Goal: Information Seeking & Learning: Learn about a topic

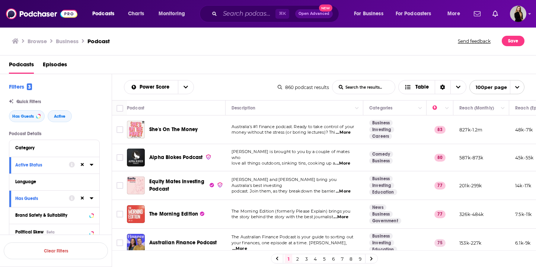
click at [13, 41] on icon at bounding box center [15, 40] width 7 height 5
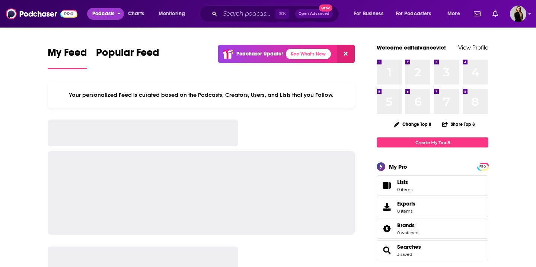
click at [106, 15] on span "Podcasts" at bounding box center [103, 14] width 22 height 10
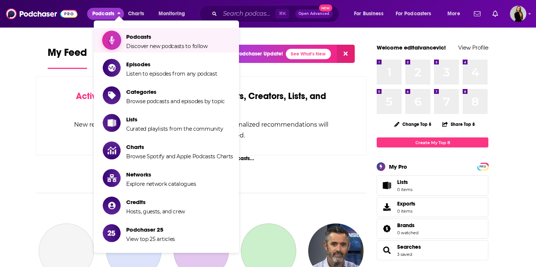
click at [135, 35] on span "Podcasts" at bounding box center [167, 36] width 82 height 7
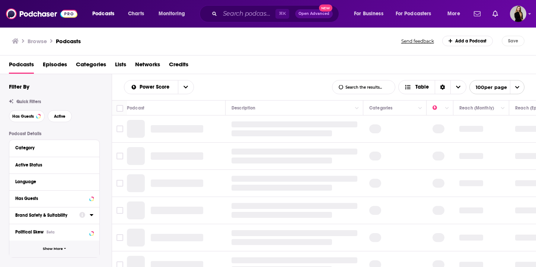
click at [57, 251] on span "Show More" at bounding box center [53, 249] width 20 height 4
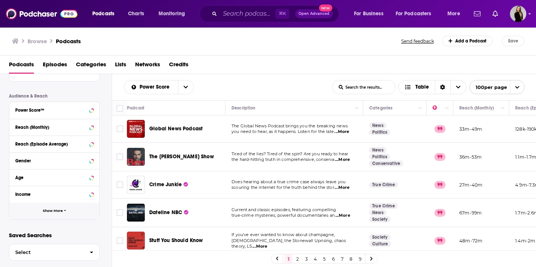
scroll to position [327, 0]
click at [54, 219] on button "Show More" at bounding box center [54, 211] width 90 height 17
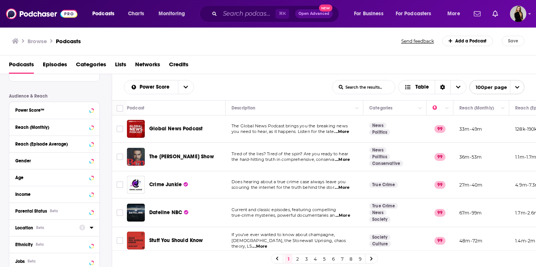
click at [51, 230] on div "Location Beta" at bounding box center [44, 227] width 59 height 5
click at [90, 228] on icon at bounding box center [92, 228] width 4 height 6
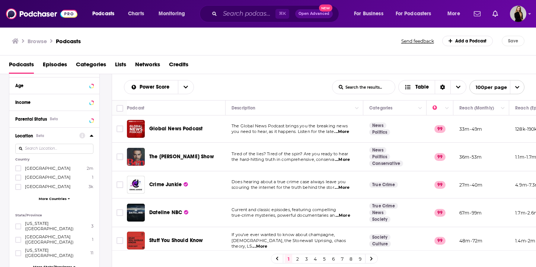
scroll to position [419, 0]
click at [61, 198] on span "More Countries" at bounding box center [53, 198] width 28 height 4
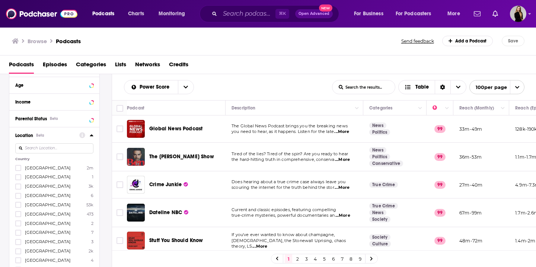
click at [70, 149] on input at bounding box center [54, 148] width 78 height 10
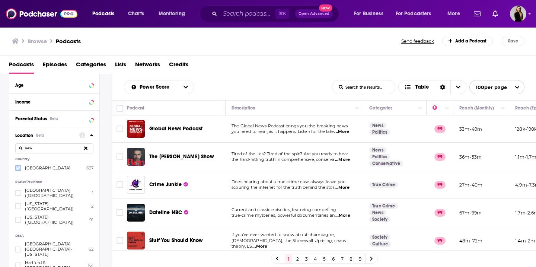
type input "new"
click at [18, 167] on icon at bounding box center [18, 168] width 4 height 4
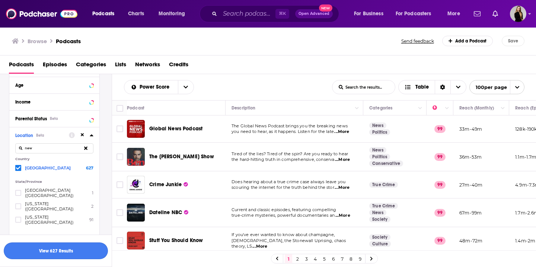
click at [86, 252] on button "View 627 Results" at bounding box center [56, 250] width 104 height 17
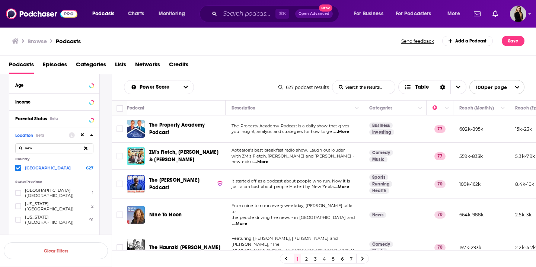
click at [349, 131] on span "...More" at bounding box center [341, 132] width 15 height 6
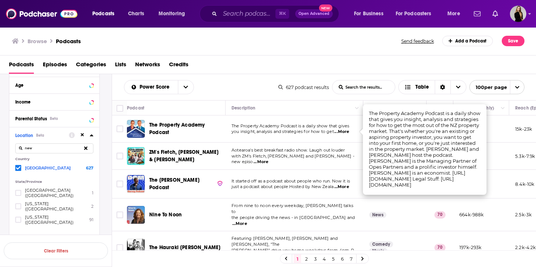
click at [349, 131] on span "...More" at bounding box center [341, 132] width 15 height 6
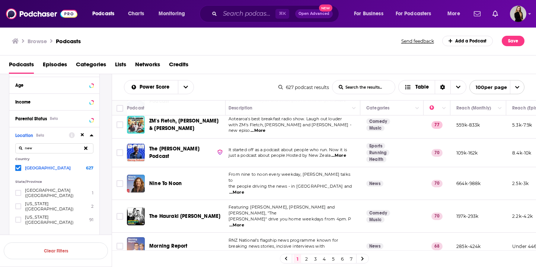
scroll to position [31, 1]
click at [343, 156] on span "...More" at bounding box center [340, 156] width 15 height 6
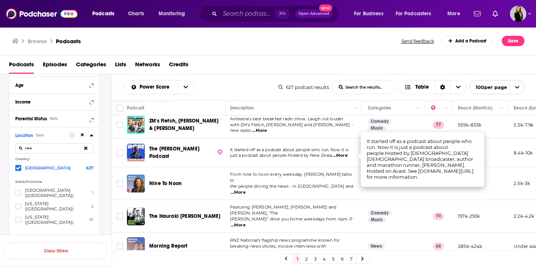
click at [315, 158] on p "just a podcast about people.Hosted by New Zeala ...More" at bounding box center [292, 156] width 125 height 6
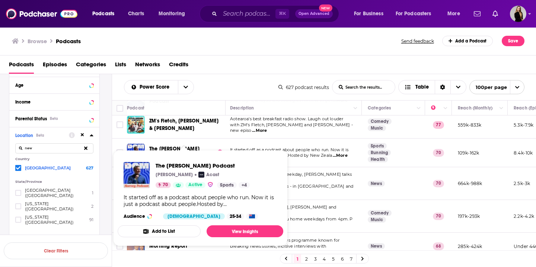
click at [315, 157] on span "just a podcast about people.Hosted by New Zeala" at bounding box center [281, 155] width 102 height 5
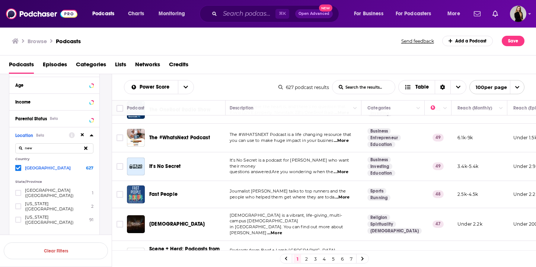
scroll to position [897, 2]
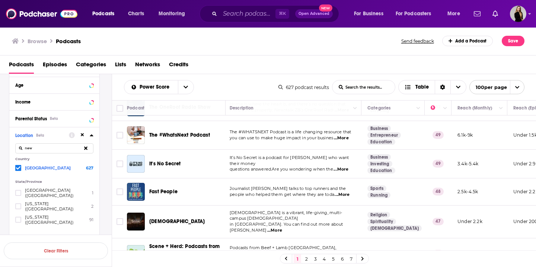
click at [349, 166] on span "...More" at bounding box center [341, 169] width 15 height 6
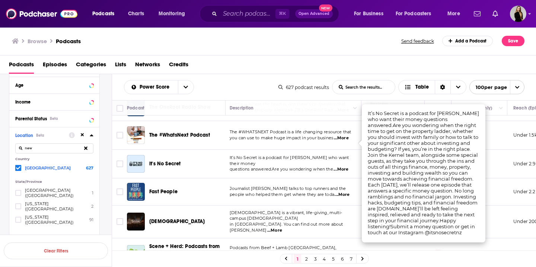
click at [324, 150] on td "It’s No Secret is a podcast for [PERSON_NAME] who want their money questions an…" at bounding box center [293, 164] width 138 height 29
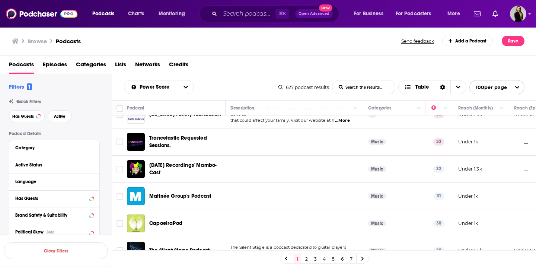
scroll to position [3, 0]
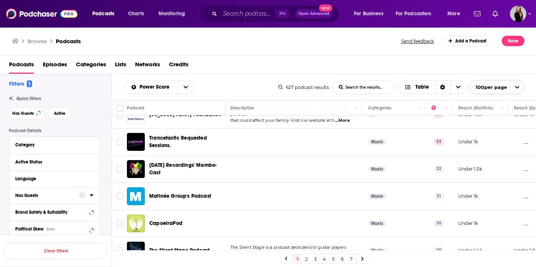
click at [45, 197] on div "Has Guests" at bounding box center [44, 195] width 59 height 5
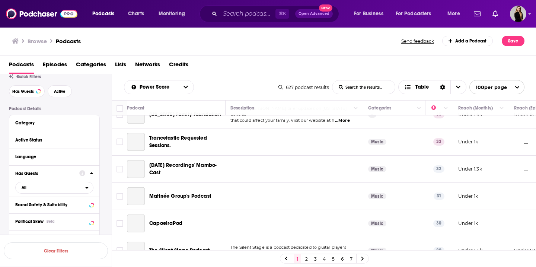
scroll to position [52, 0]
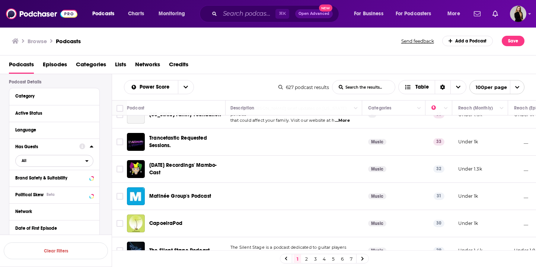
click at [82, 160] on span "All" at bounding box center [51, 161] width 70 height 10
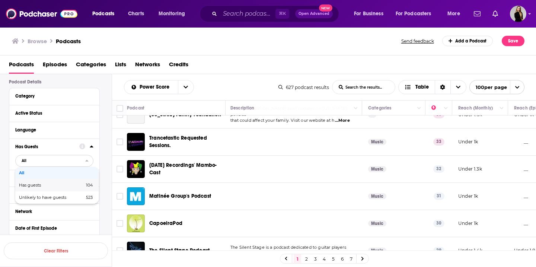
click at [66, 184] on span "104" at bounding box center [78, 185] width 30 height 4
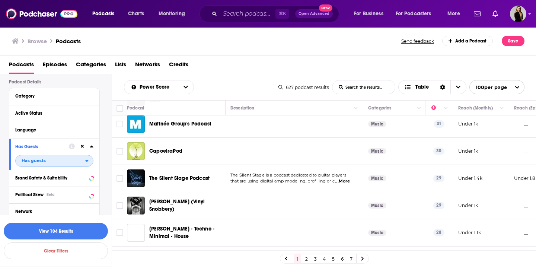
scroll to position [1787, 1]
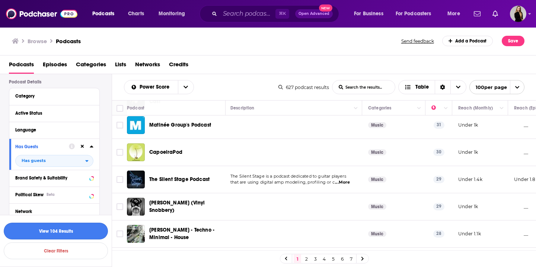
click at [40, 235] on button "View 104 Results" at bounding box center [56, 231] width 104 height 17
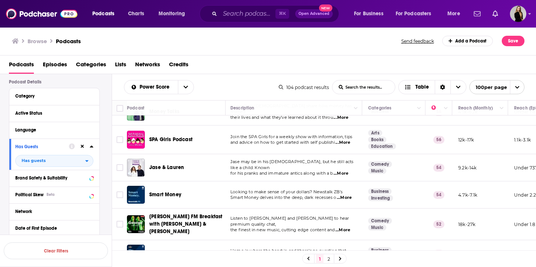
scroll to position [551, 1]
click at [343, 170] on span "...More" at bounding box center [341, 173] width 15 height 6
click at [317, 170] on span "for his pranks and immature antics along with a b" at bounding box center [281, 172] width 102 height 5
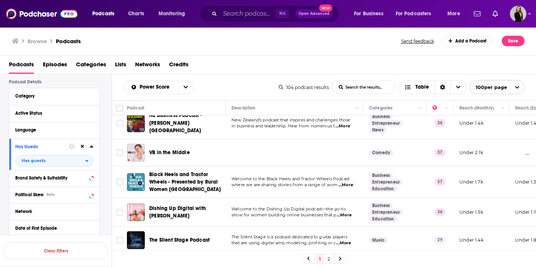
scroll to position [1089, 0]
click at [346, 212] on span "...More" at bounding box center [344, 215] width 15 height 6
click at [294, 198] on td "Welcome to the Dishing Up Digital podcast—the go-to show for women building onl…" at bounding box center [295, 212] width 138 height 29
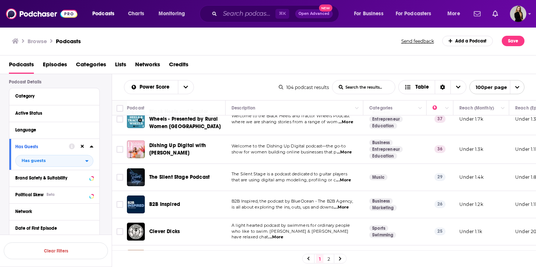
scroll to position [1152, 0]
